Goal: Task Accomplishment & Management: Manage account settings

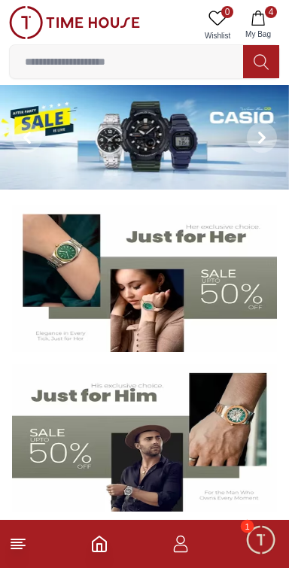
click at [260, 20] on icon "button" at bounding box center [258, 18] width 15 height 15
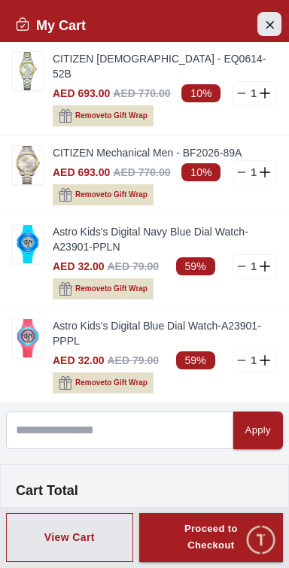
click at [271, 22] on icon "Close Account" at bounding box center [270, 24] width 12 height 19
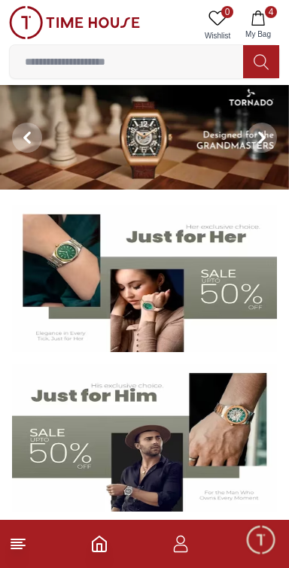
click at [178, 547] on icon "button" at bounding box center [181, 544] width 18 height 18
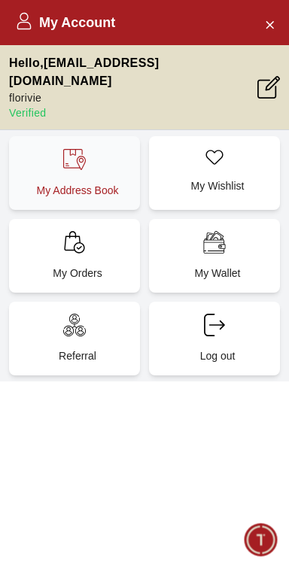
click at [47, 155] on div "My Address Book" at bounding box center [74, 173] width 131 height 74
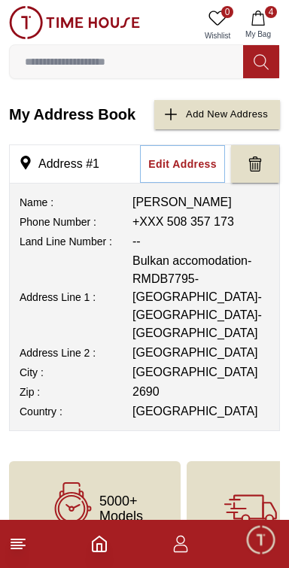
click at [16, 543] on line at bounding box center [16, 543] width 11 height 0
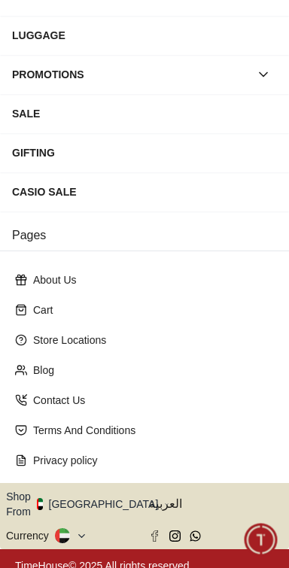
scroll to position [239, 0]
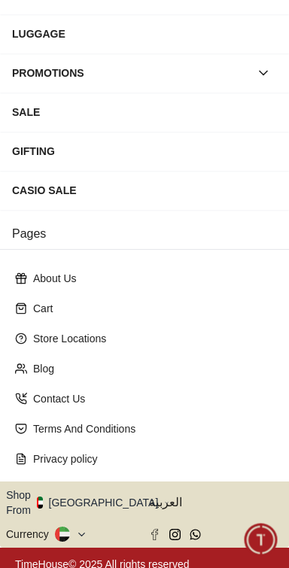
click at [105, 496] on button "Shop From [GEOGRAPHIC_DATA]" at bounding box center [87, 503] width 163 height 30
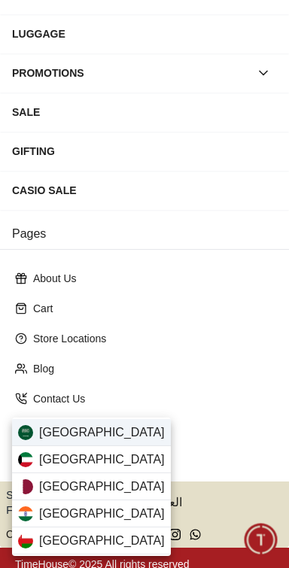
click at [39, 434] on span "[GEOGRAPHIC_DATA]" at bounding box center [102, 433] width 126 height 18
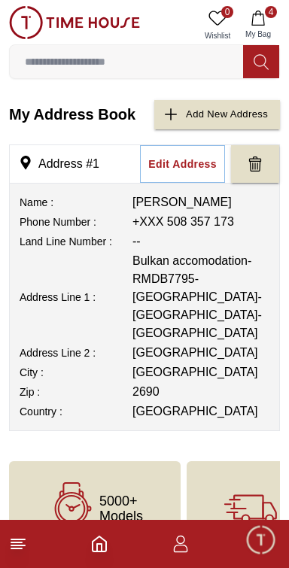
click at [17, 549] on line at bounding box center [16, 549] width 11 height 0
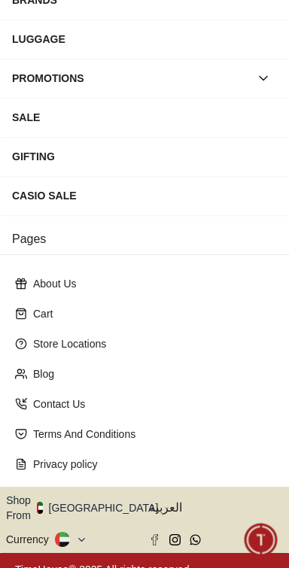
scroll to position [239, 0]
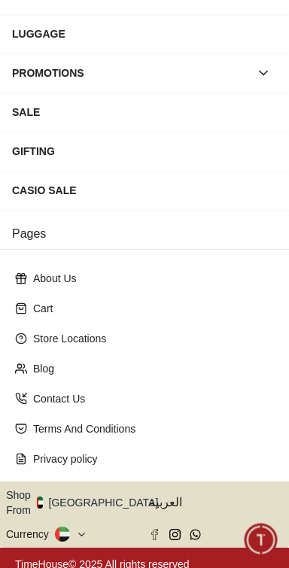
click at [106, 496] on button "Shop From [GEOGRAPHIC_DATA]" at bounding box center [87, 503] width 163 height 30
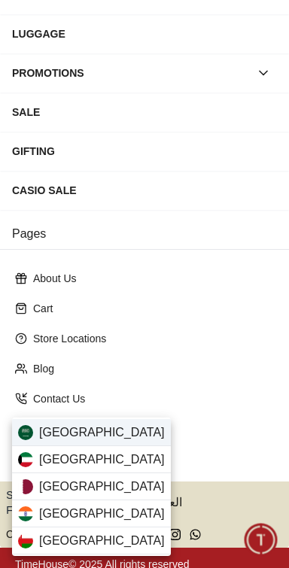
click at [41, 442] on div "[GEOGRAPHIC_DATA]" at bounding box center [91, 432] width 159 height 27
